Goal: Task Accomplishment & Management: Manage account settings

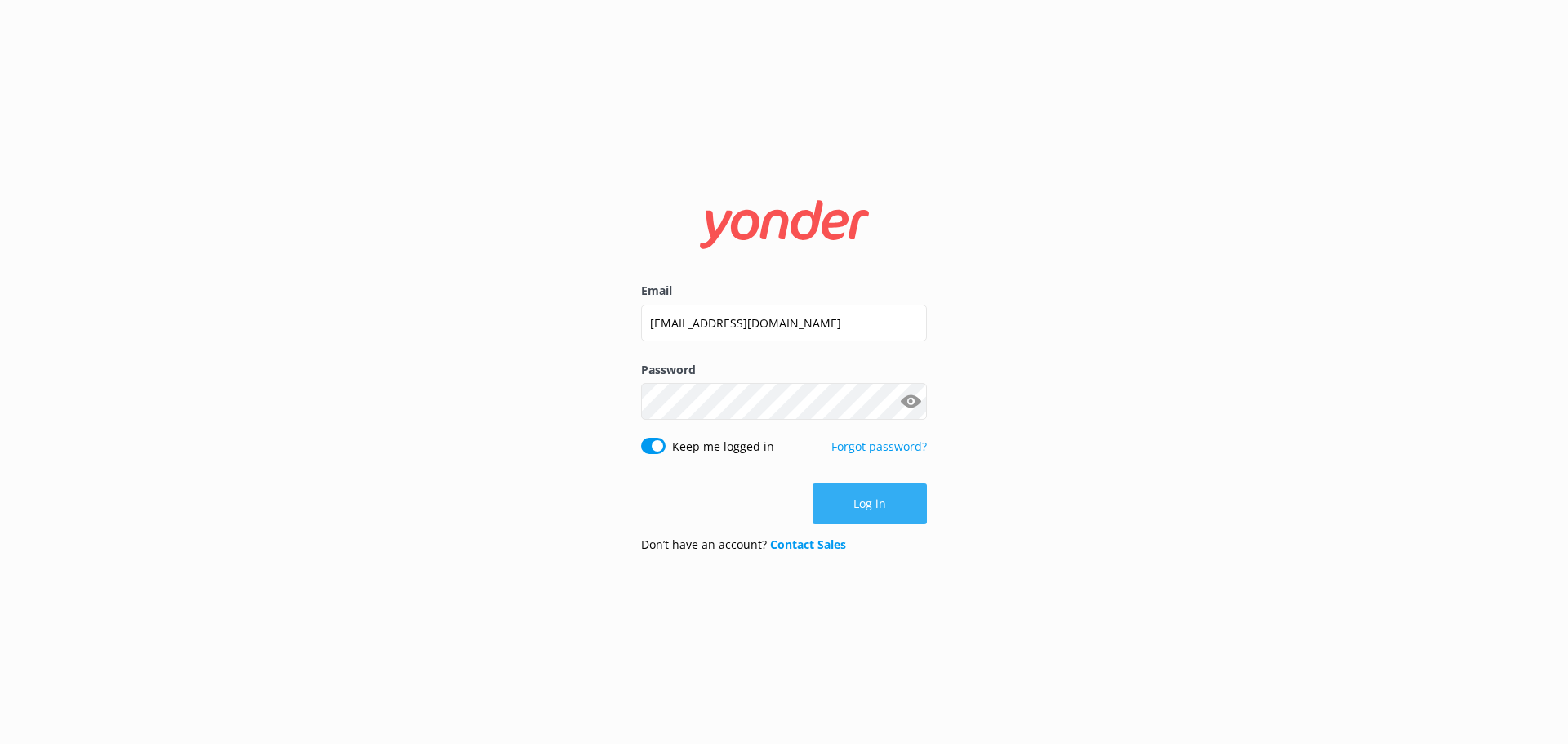
click at [912, 500] on button "Log in" at bounding box center [870, 504] width 114 height 41
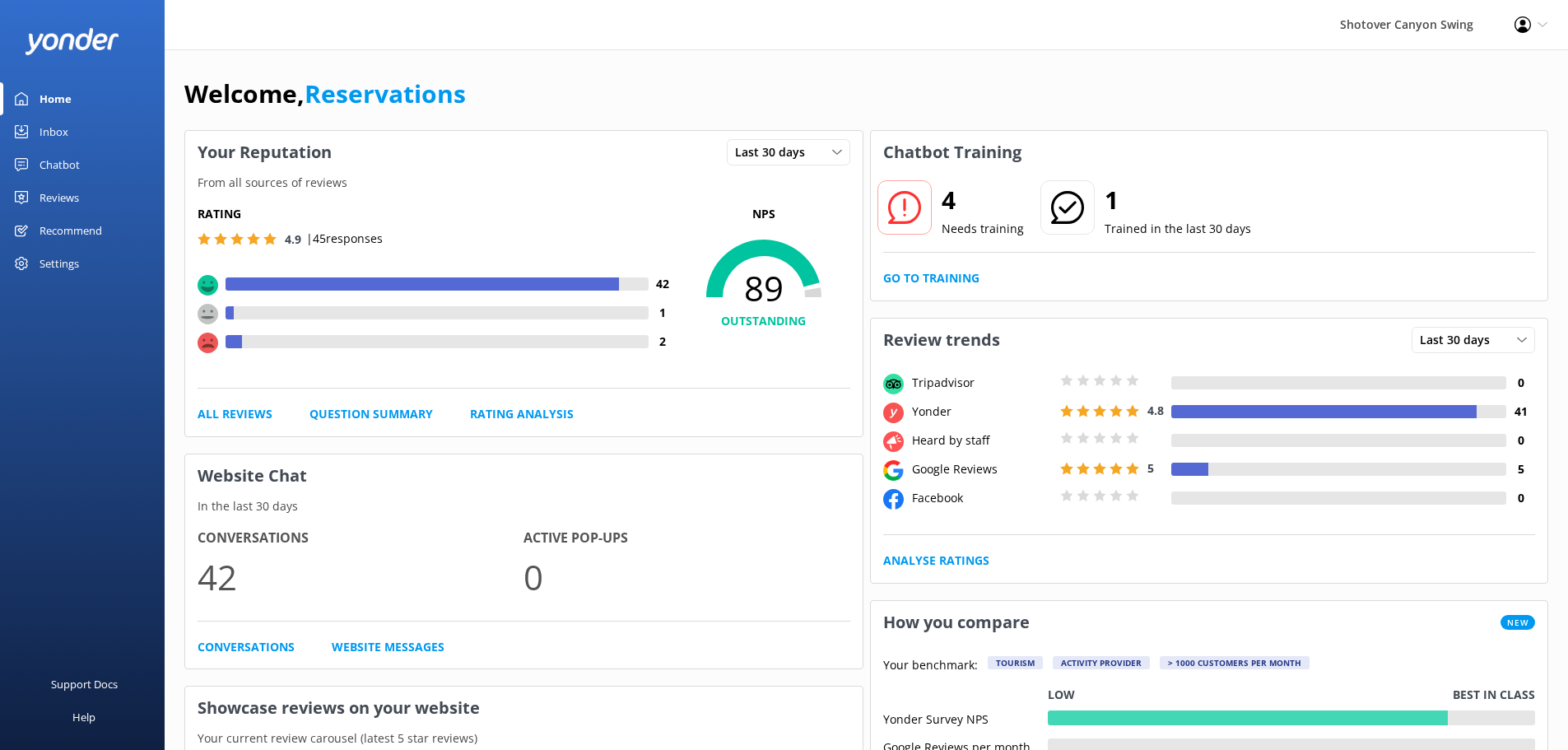
click at [84, 163] on link "Chatbot" at bounding box center [82, 165] width 165 height 33
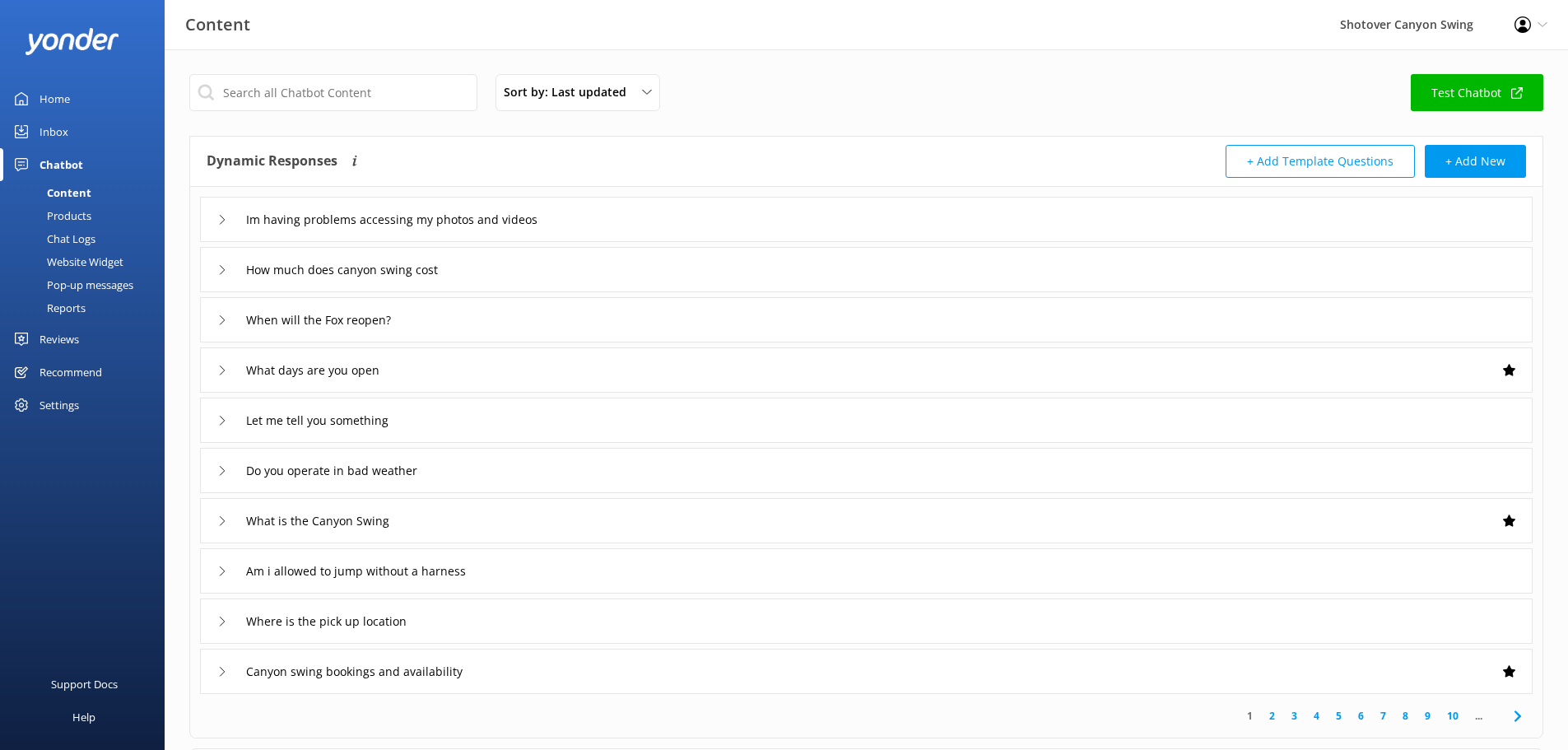
click at [58, 337] on div "Reviews" at bounding box center [59, 339] width 40 height 33
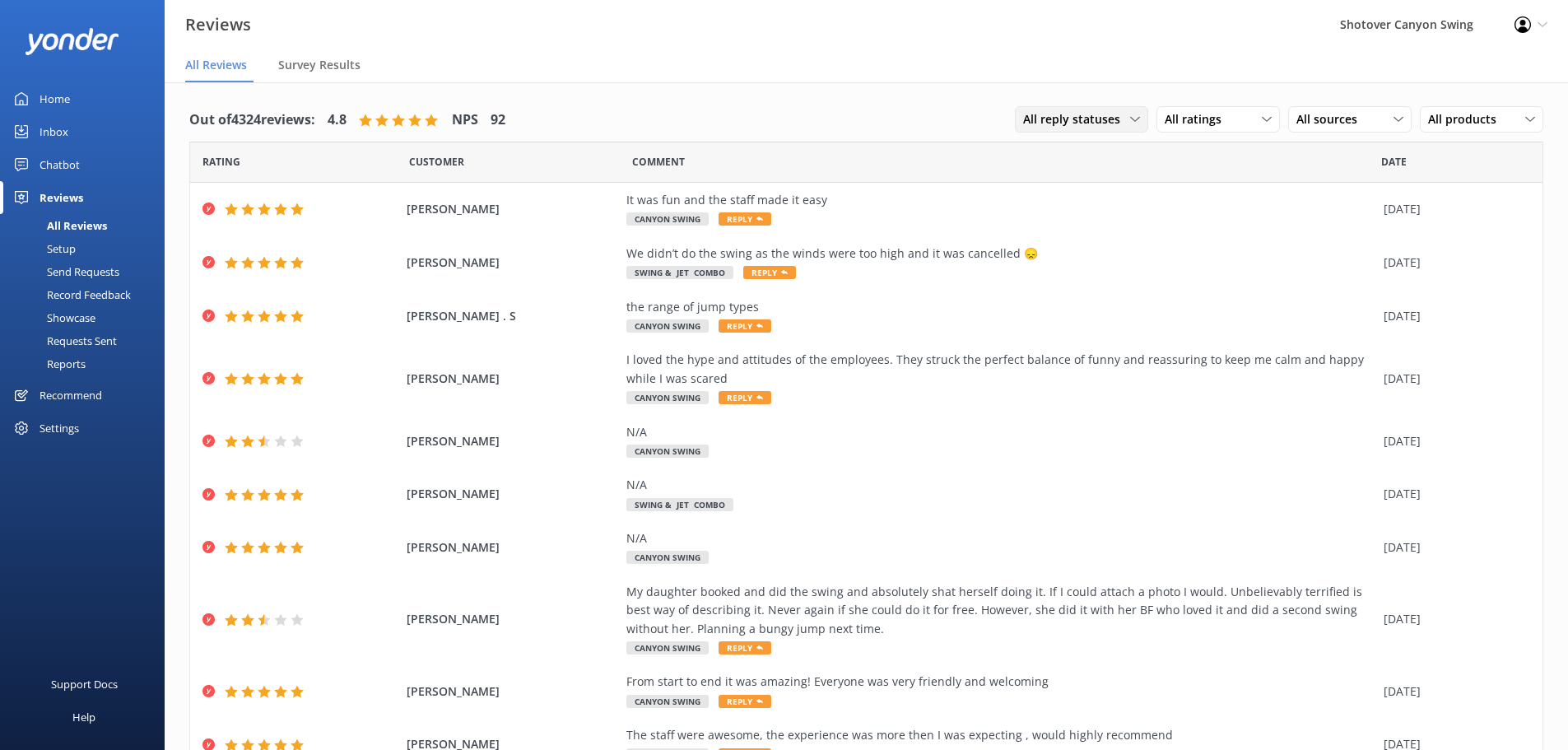
click at [1087, 119] on span "All reply statuses" at bounding box center [1076, 119] width 107 height 18
click at [1190, 120] on span "All ratings" at bounding box center [1198, 119] width 67 height 18
click at [1308, 119] on span "All sources" at bounding box center [1331, 119] width 70 height 18
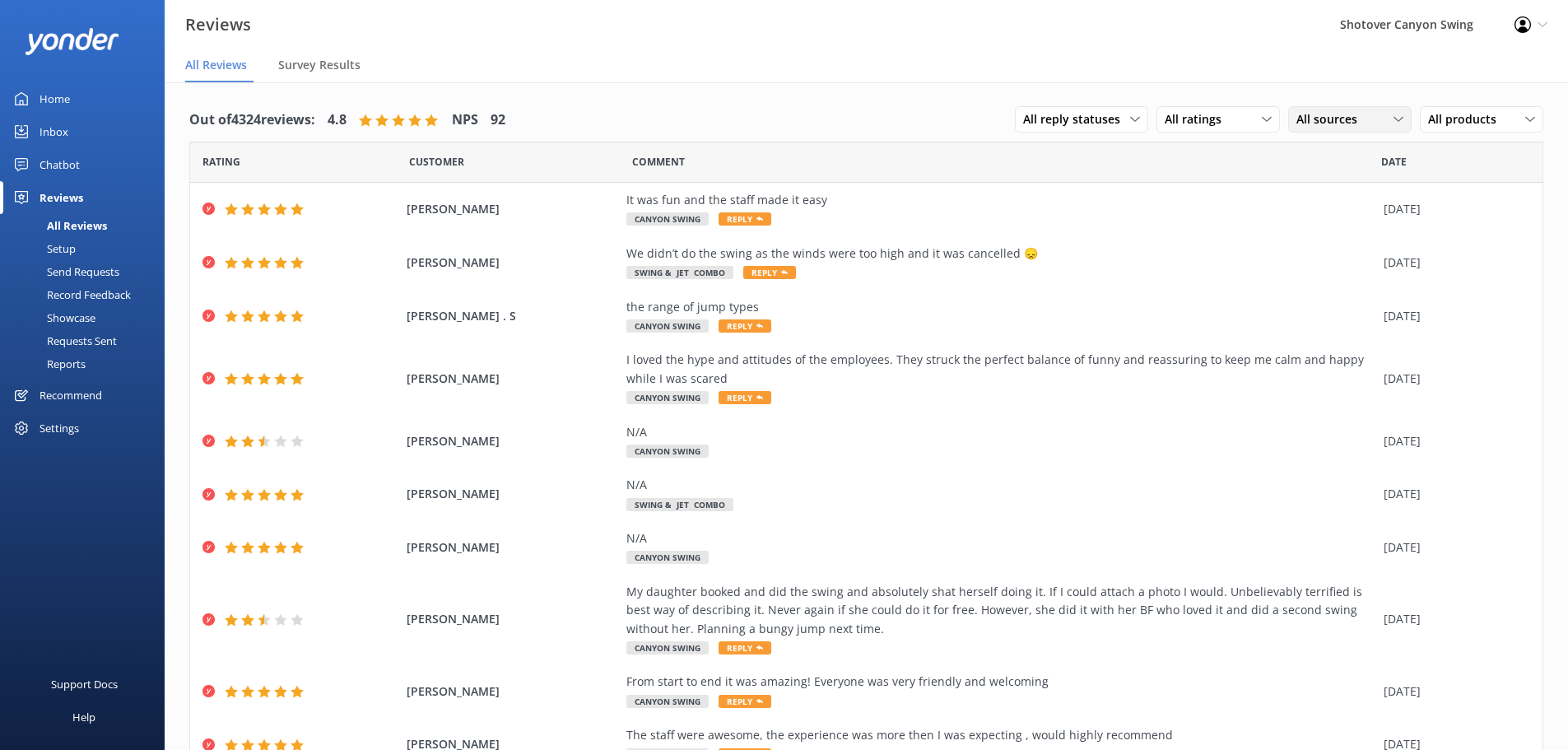
click at [1302, 119] on span "All sources" at bounding box center [1331, 119] width 70 height 18
click at [1344, 326] on div "Google reviews" at bounding box center [1360, 319] width 96 height 16
